Goal: Navigation & Orientation: Find specific page/section

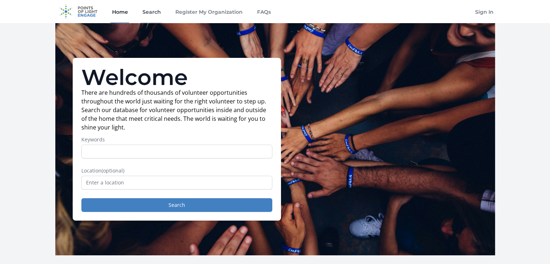
click at [148, 14] on link "Search" at bounding box center [151, 11] width 21 height 23
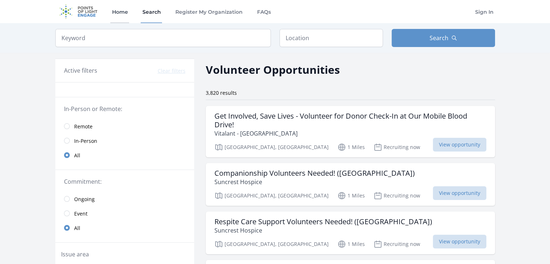
click at [117, 19] on link "Home" at bounding box center [119, 11] width 19 height 23
